Goal: Communication & Community: Answer question/provide support

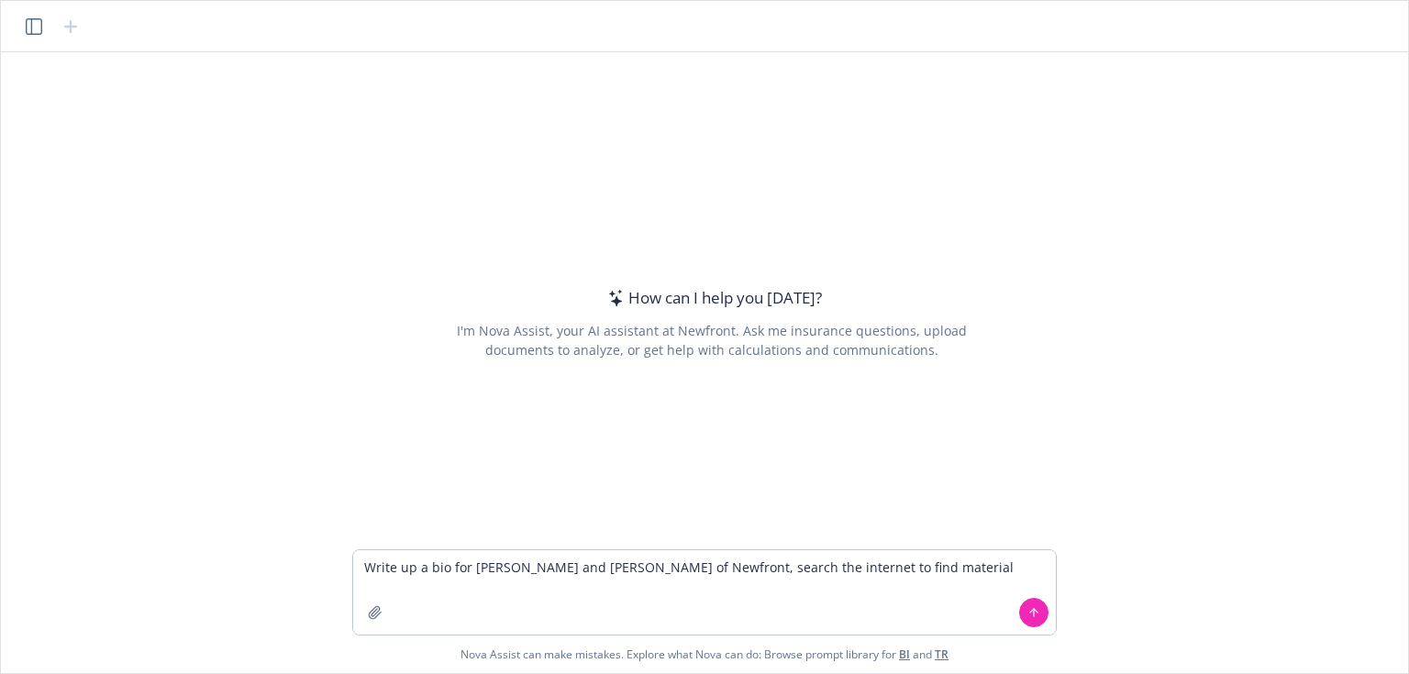
type textarea "Write up a bio for [PERSON_NAME] and [PERSON_NAME] of Newfront, search the inte…"
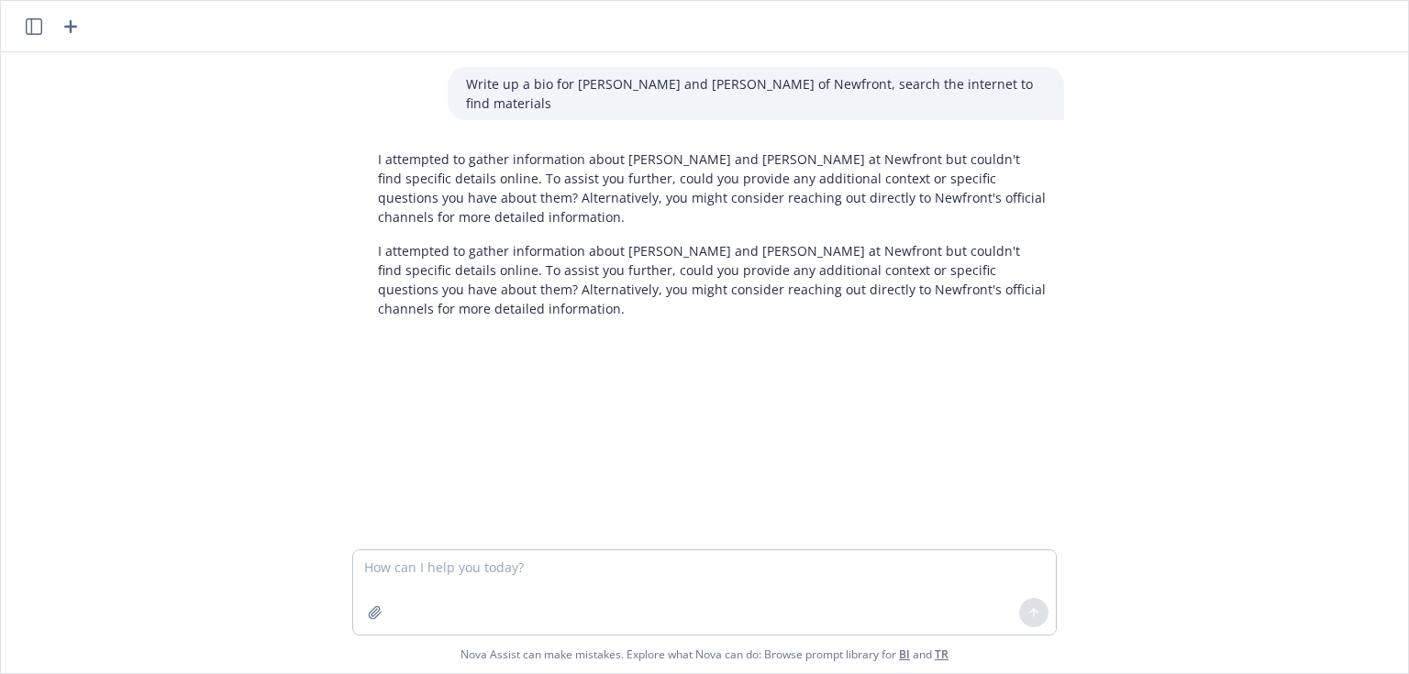
click at [563, 97] on p "Write up a bio for [PERSON_NAME] and [PERSON_NAME] of Newfront, search the inte…" at bounding box center [756, 93] width 580 height 39
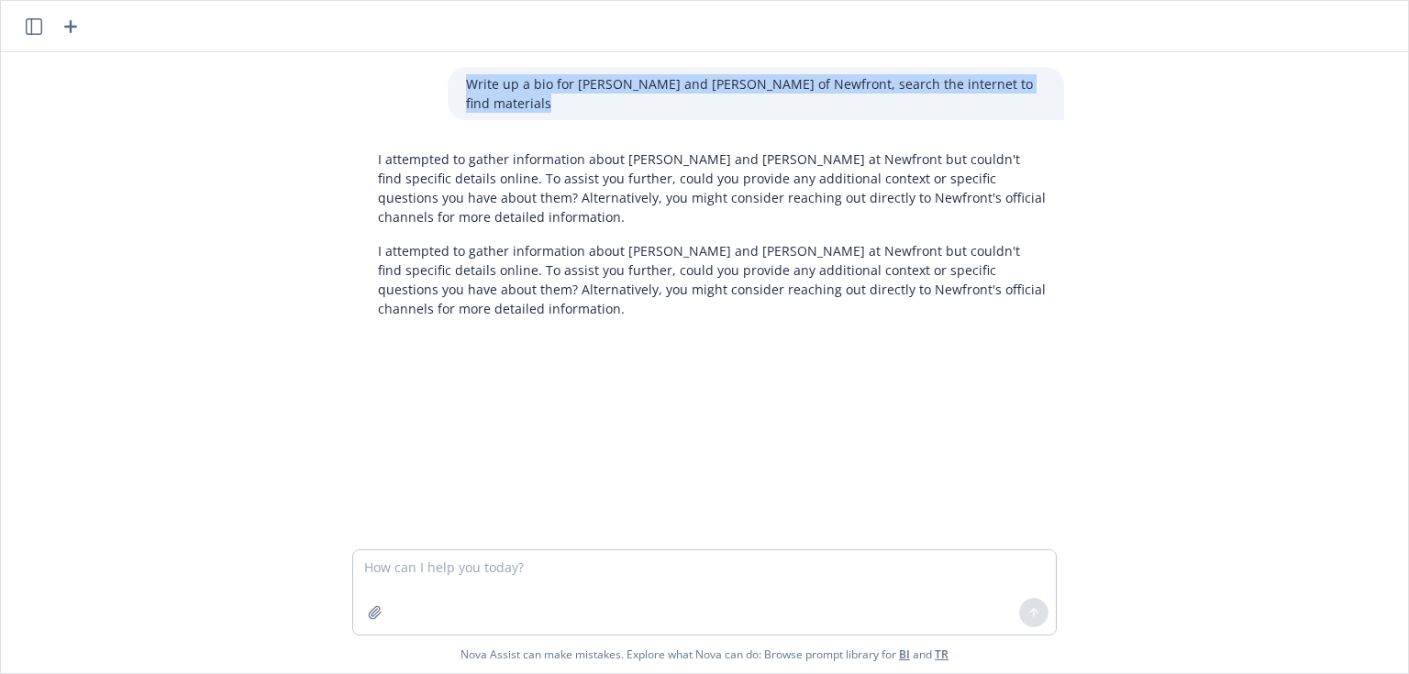
drag, startPoint x: 535, startPoint y: 106, endPoint x: 459, endPoint y: 72, distance: 83.4
click at [459, 72] on div "Write up a bio for [PERSON_NAME] and [PERSON_NAME] of Newfront, search the inte…" at bounding box center [756, 93] width 617 height 53
copy p "Write up a bio for [PERSON_NAME] and [PERSON_NAME] of Newfront, search the inte…"
